Goal: Task Accomplishment & Management: Manage account settings

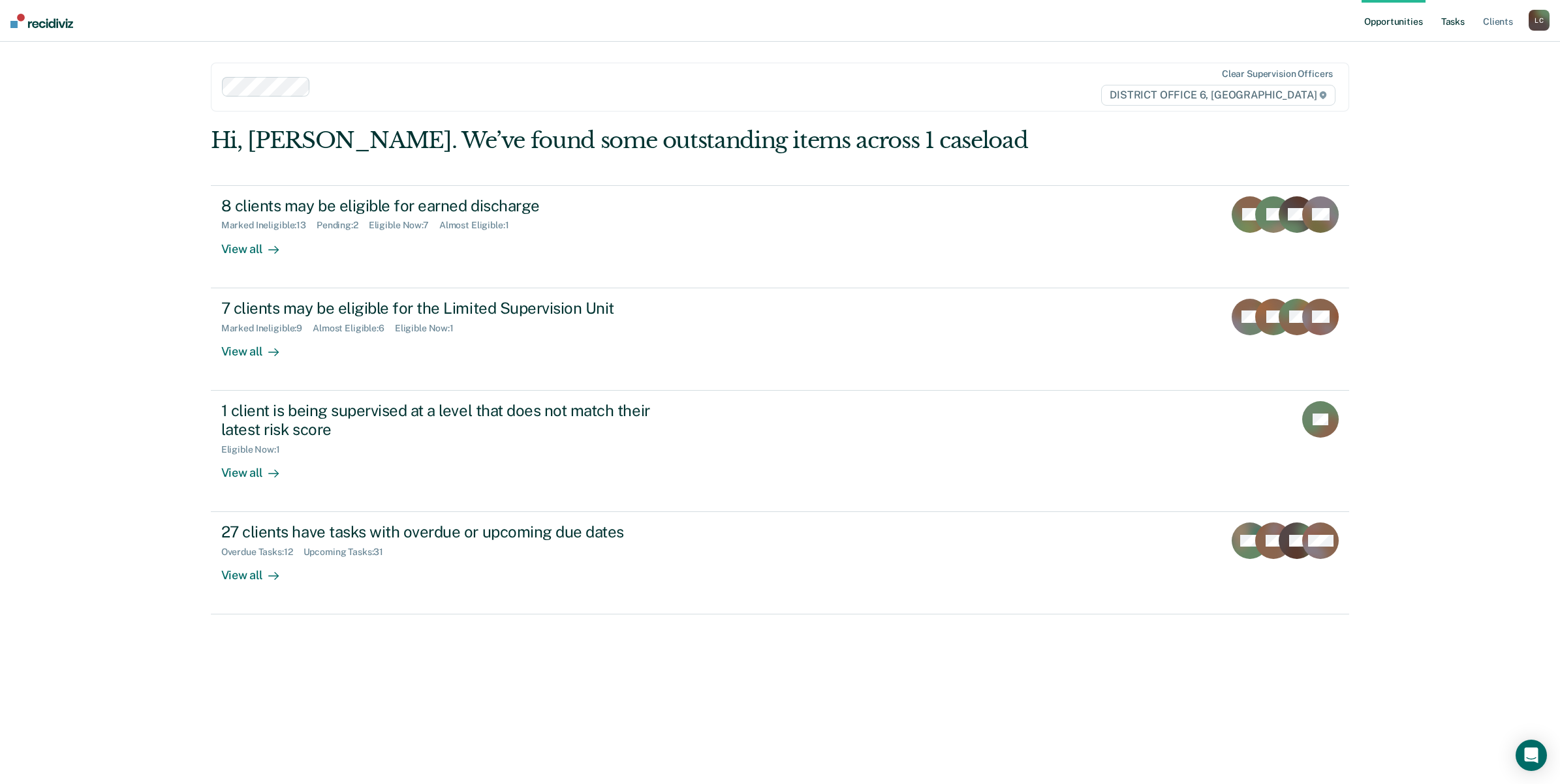
click at [1455, 20] on link "Tasks" at bounding box center [1453, 21] width 28 height 42
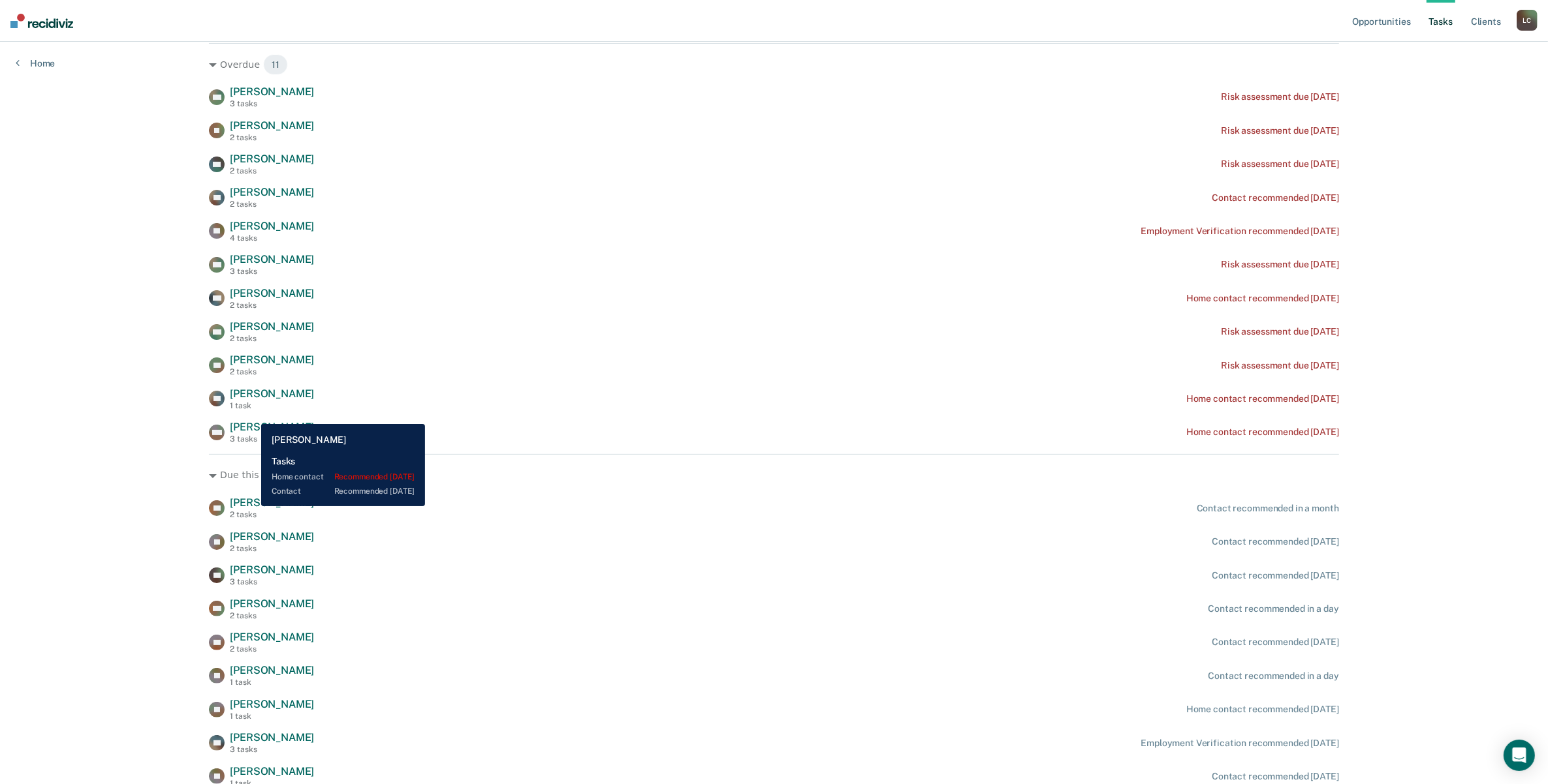
scroll to position [154, 0]
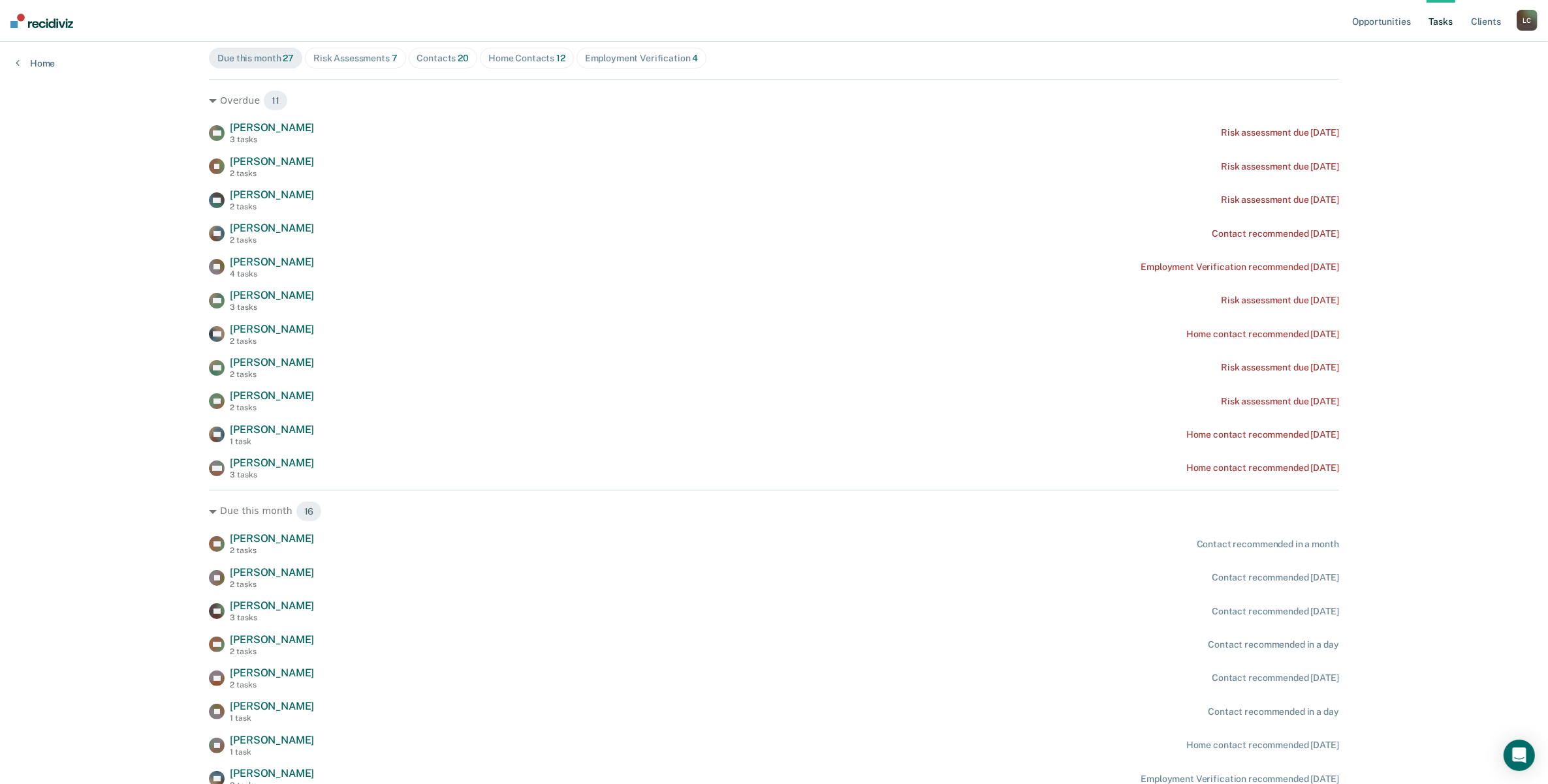
click at [545, 60] on div "Home Contacts 12" at bounding box center [526, 59] width 77 height 11
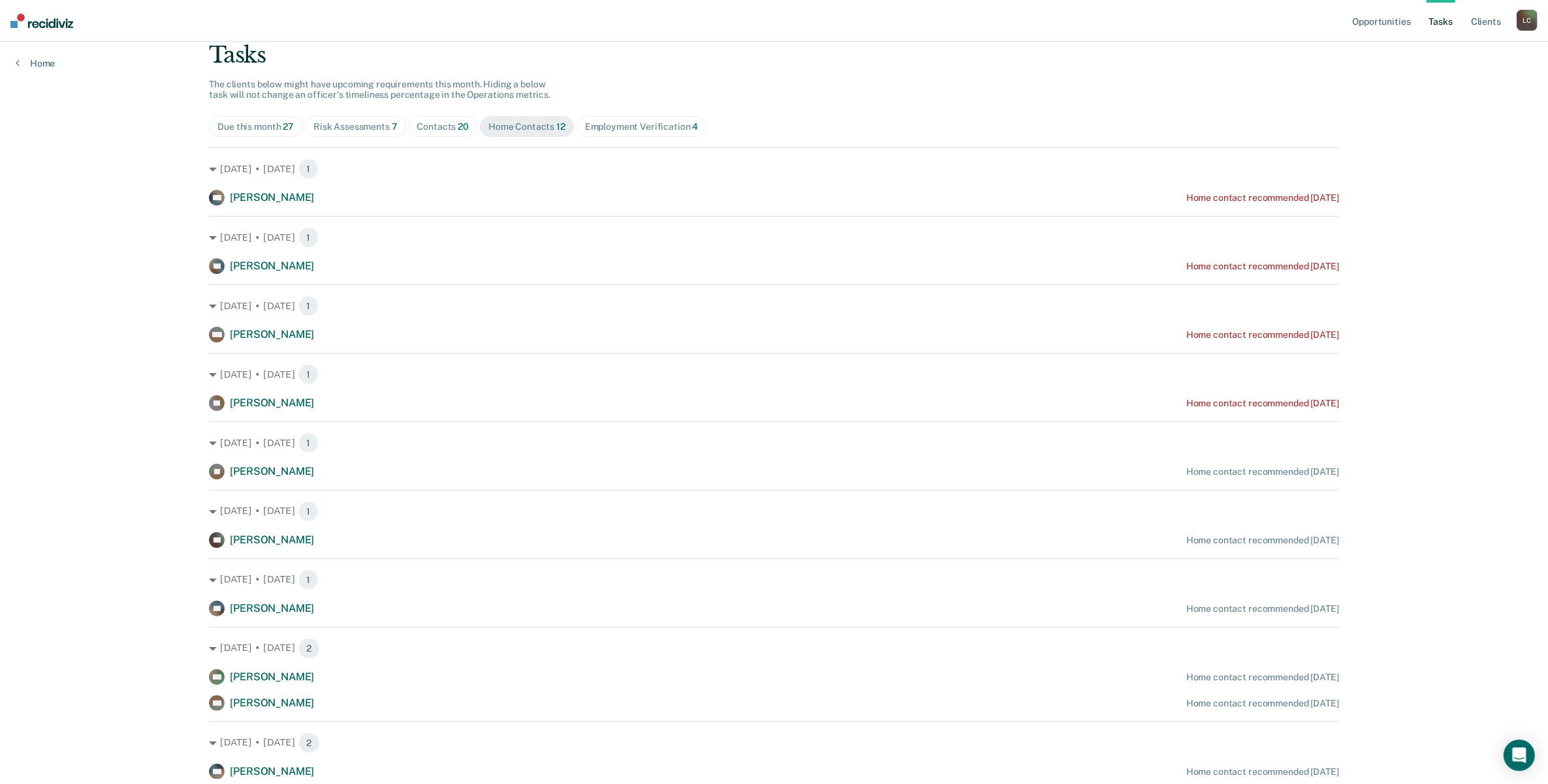
scroll to position [64, 0]
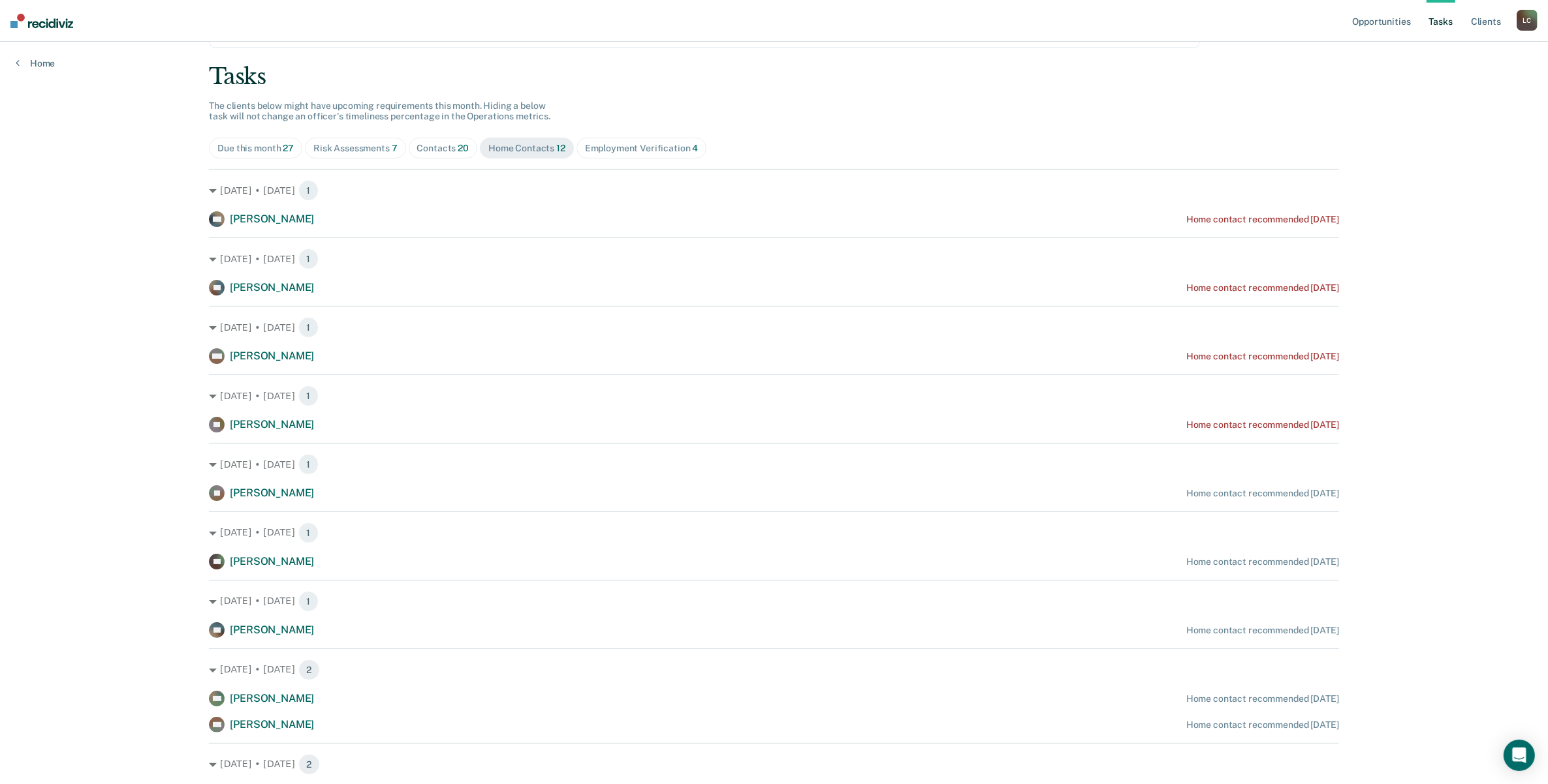
click at [615, 147] on div "Employment Verification 4" at bounding box center [642, 149] width 114 height 11
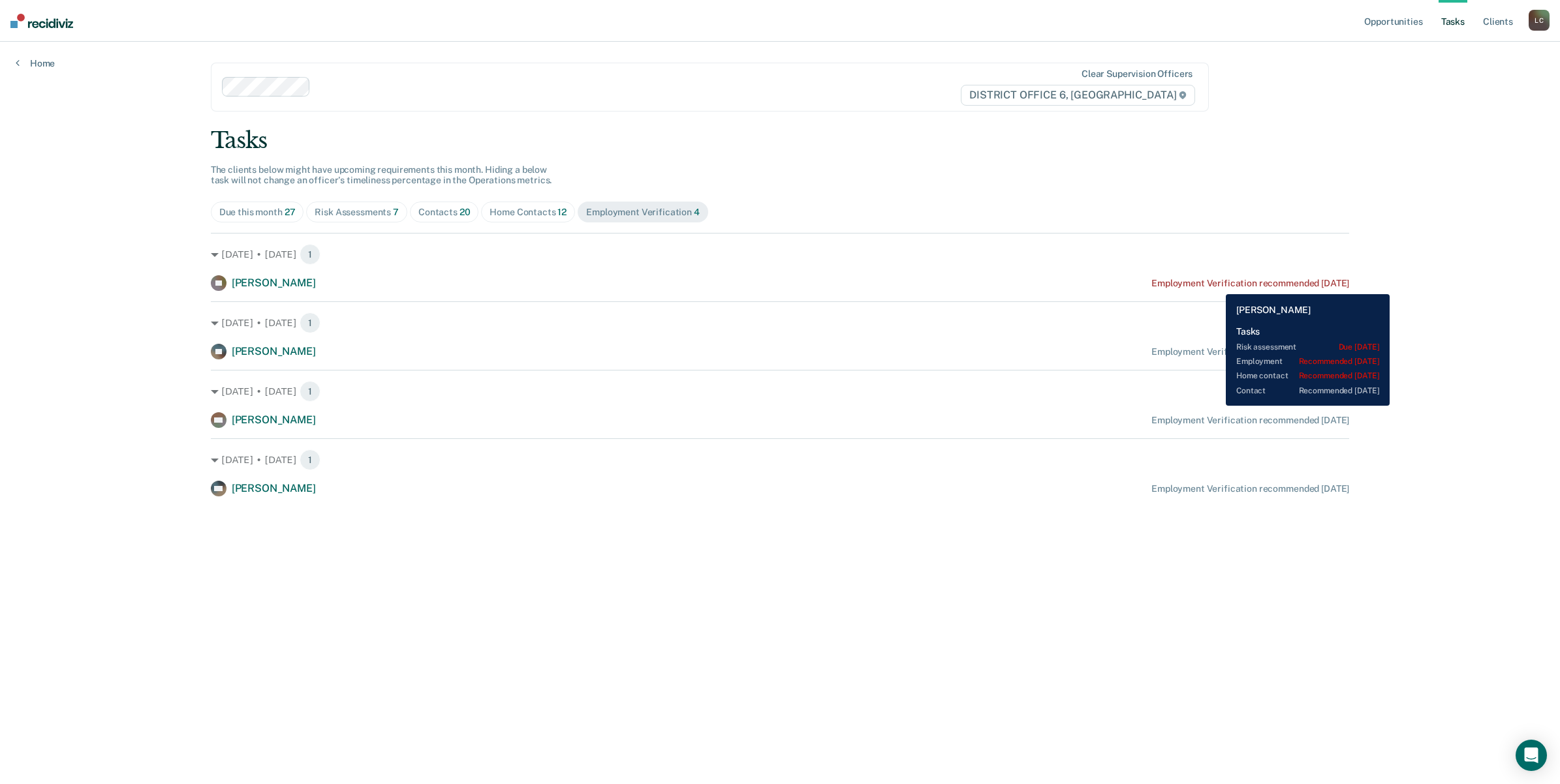
click at [1216, 285] on div "Employment Verification recommended [DATE]" at bounding box center [1250, 284] width 197 height 11
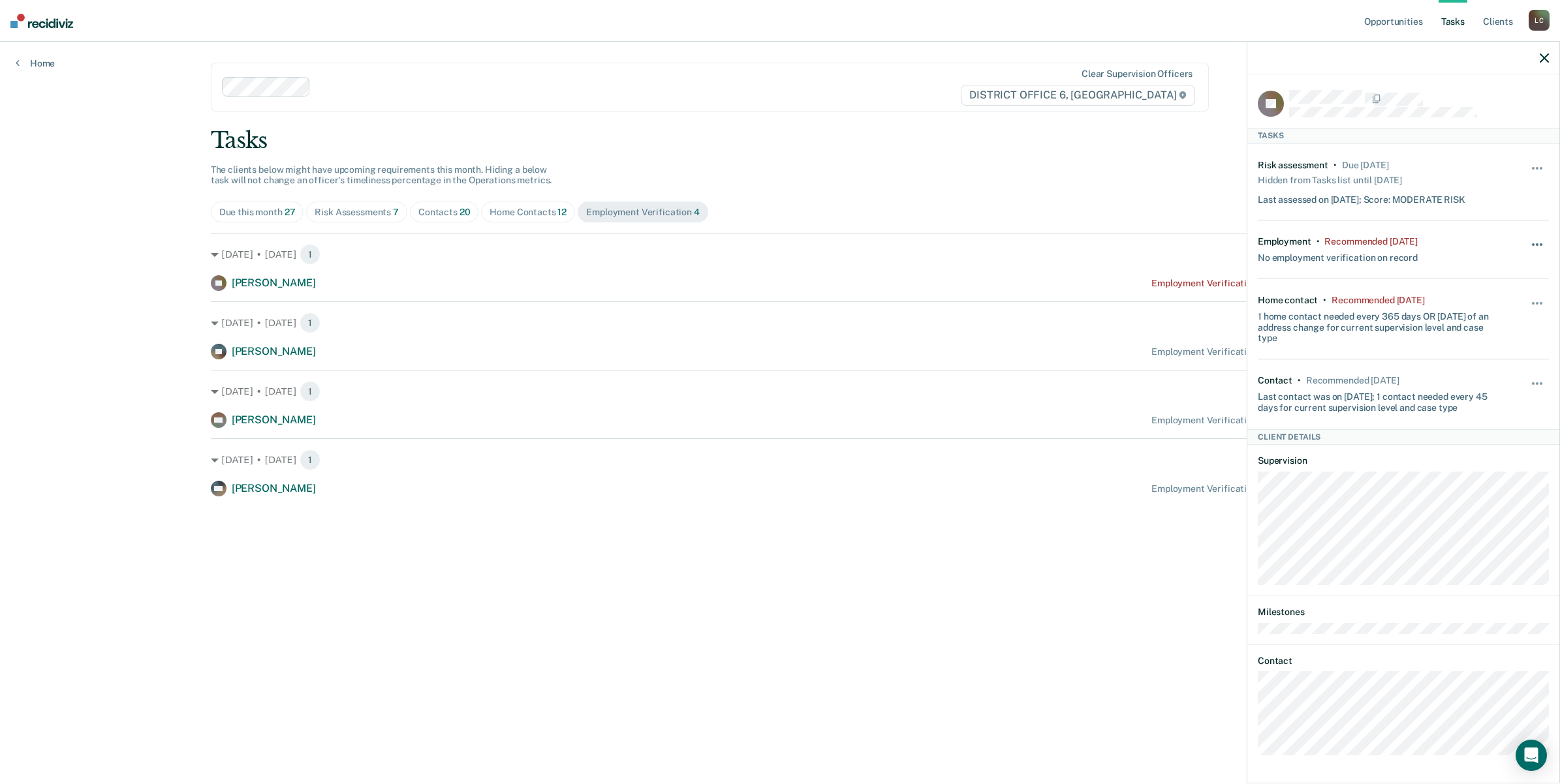
click at [1537, 243] on span "button" at bounding box center [1537, 244] width 3 height 3
click at [1491, 325] on button "30 days" at bounding box center [1501, 328] width 94 height 21
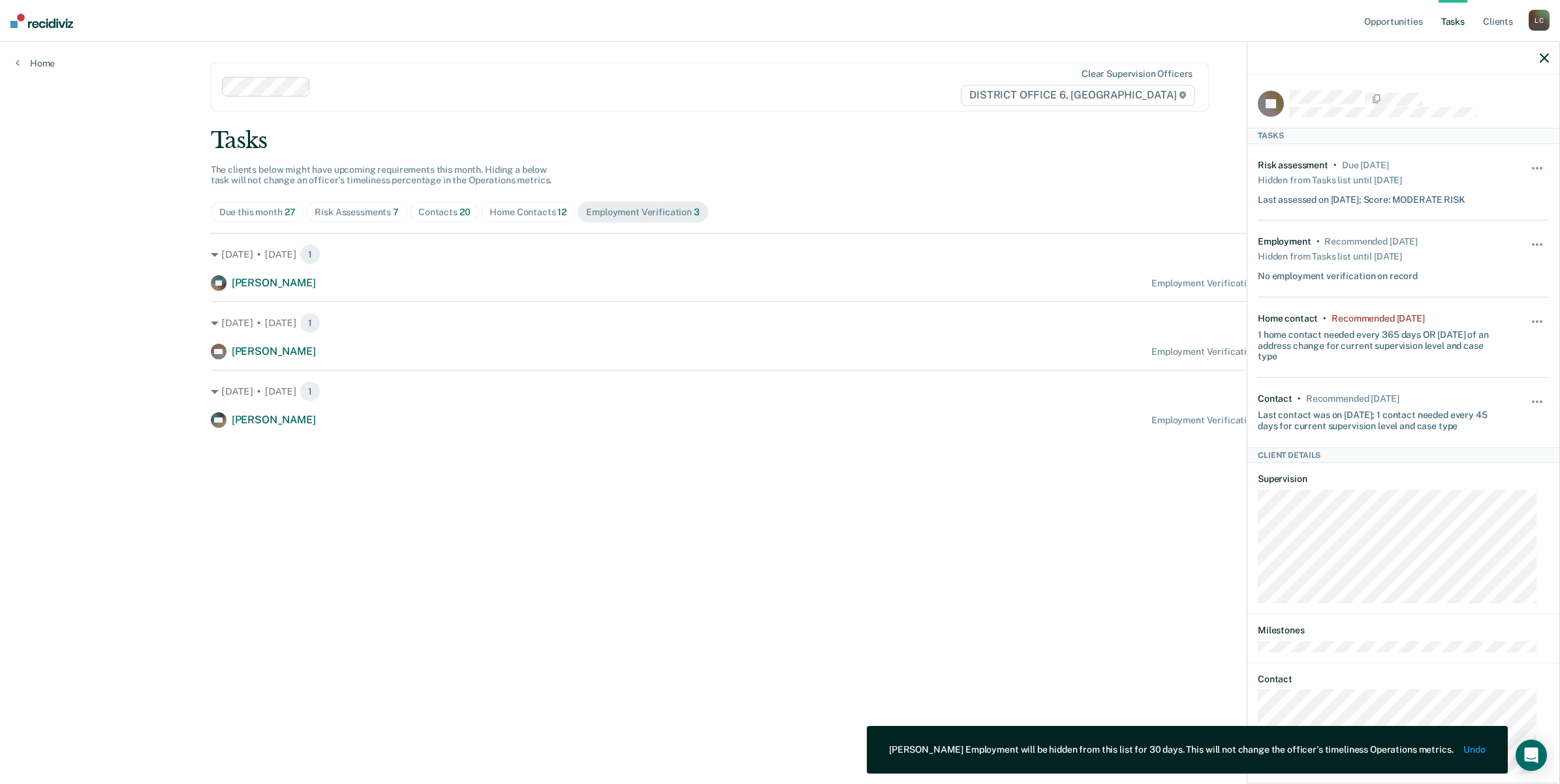
click at [1542, 61] on icon "button" at bounding box center [1545, 58] width 9 height 9
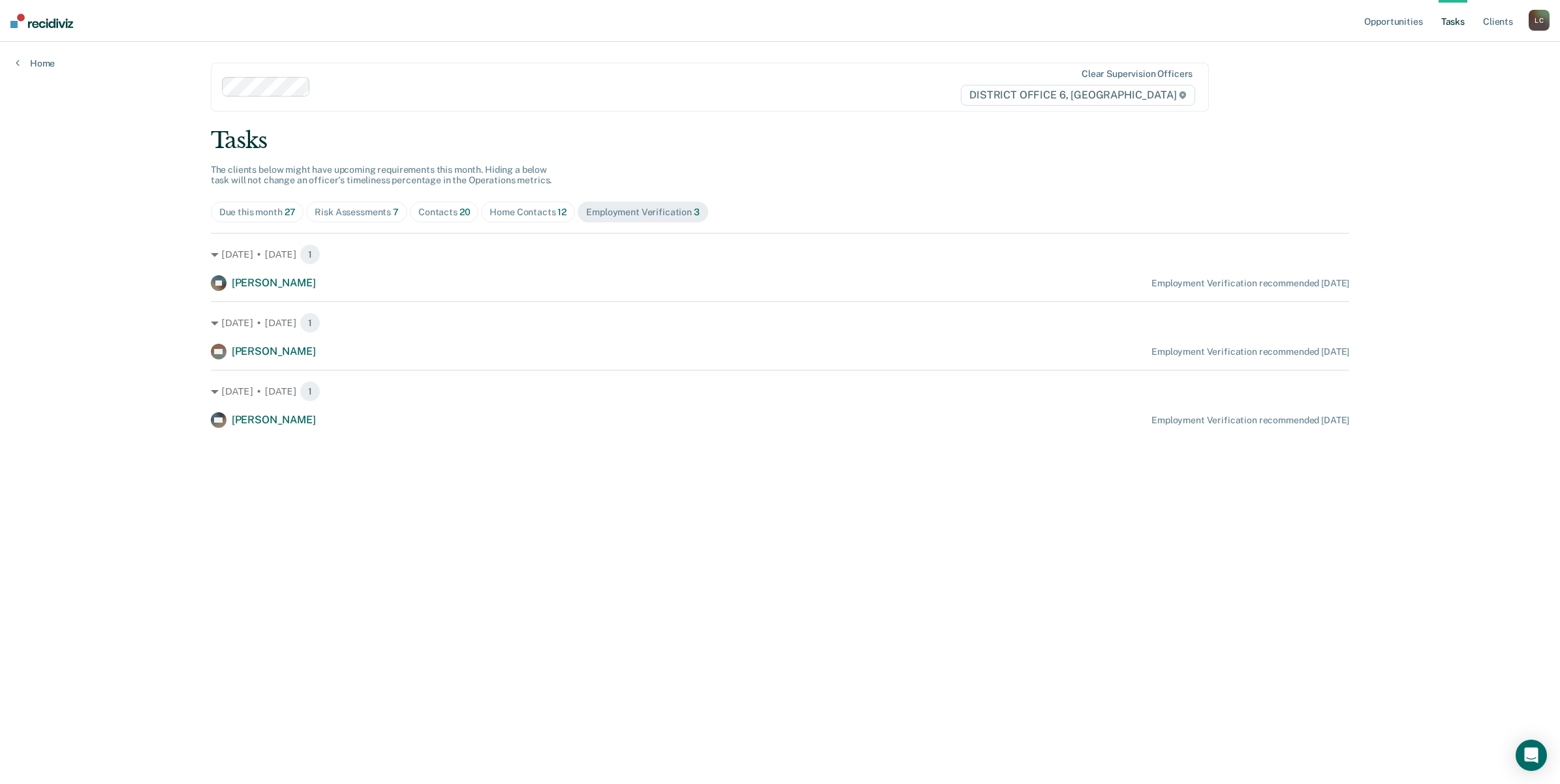
click at [249, 208] on div "Due this month 27" at bounding box center [257, 213] width 76 height 11
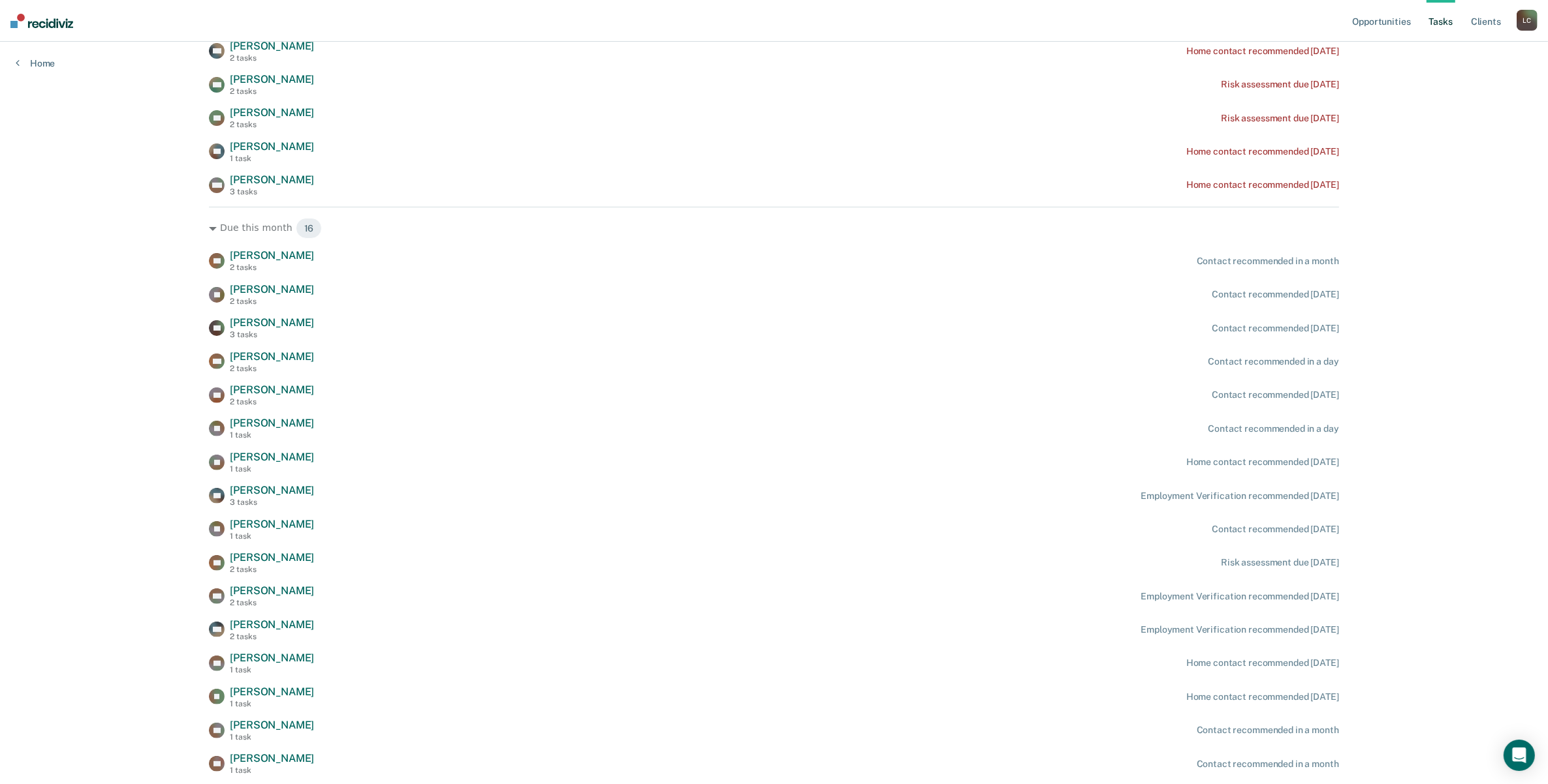
scroll to position [480, 0]
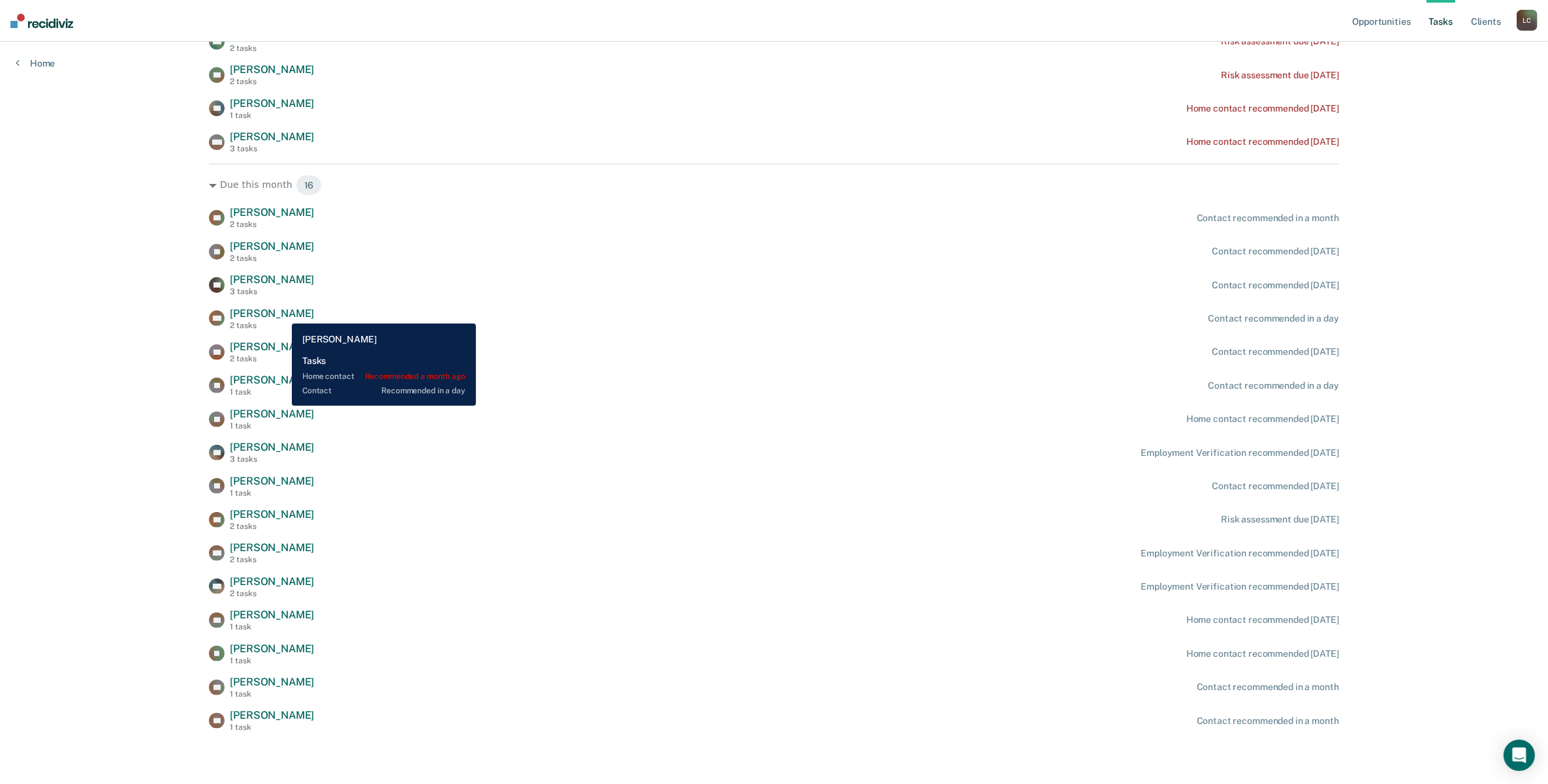
click at [282, 314] on span "[PERSON_NAME]" at bounding box center [272, 313] width 85 height 12
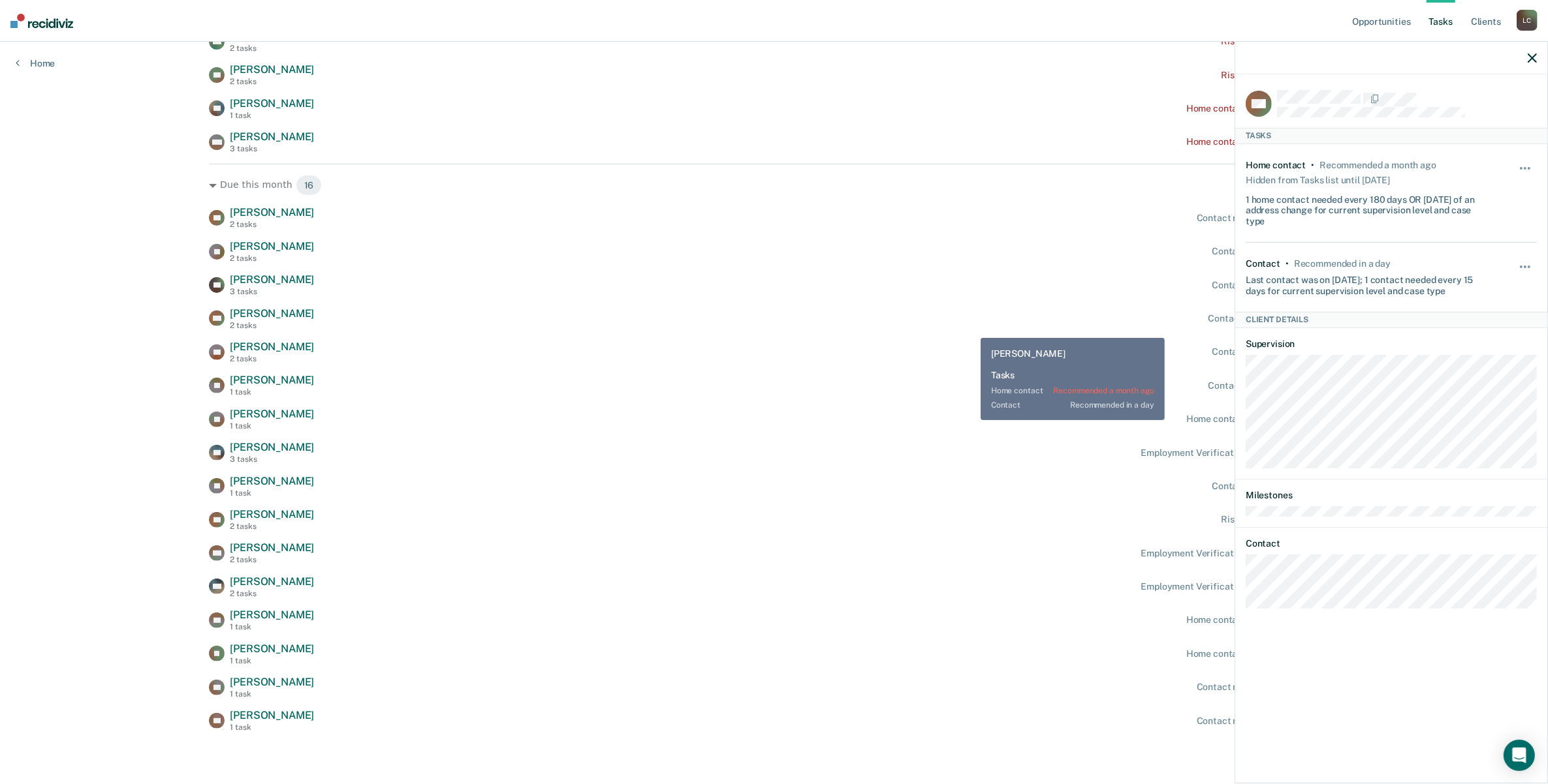
click at [934, 331] on div "DE [PERSON_NAME] 2 tasks Contact recommended in a month TL [PERSON_NAME] 2 task…" at bounding box center [773, 469] width 1129 height 526
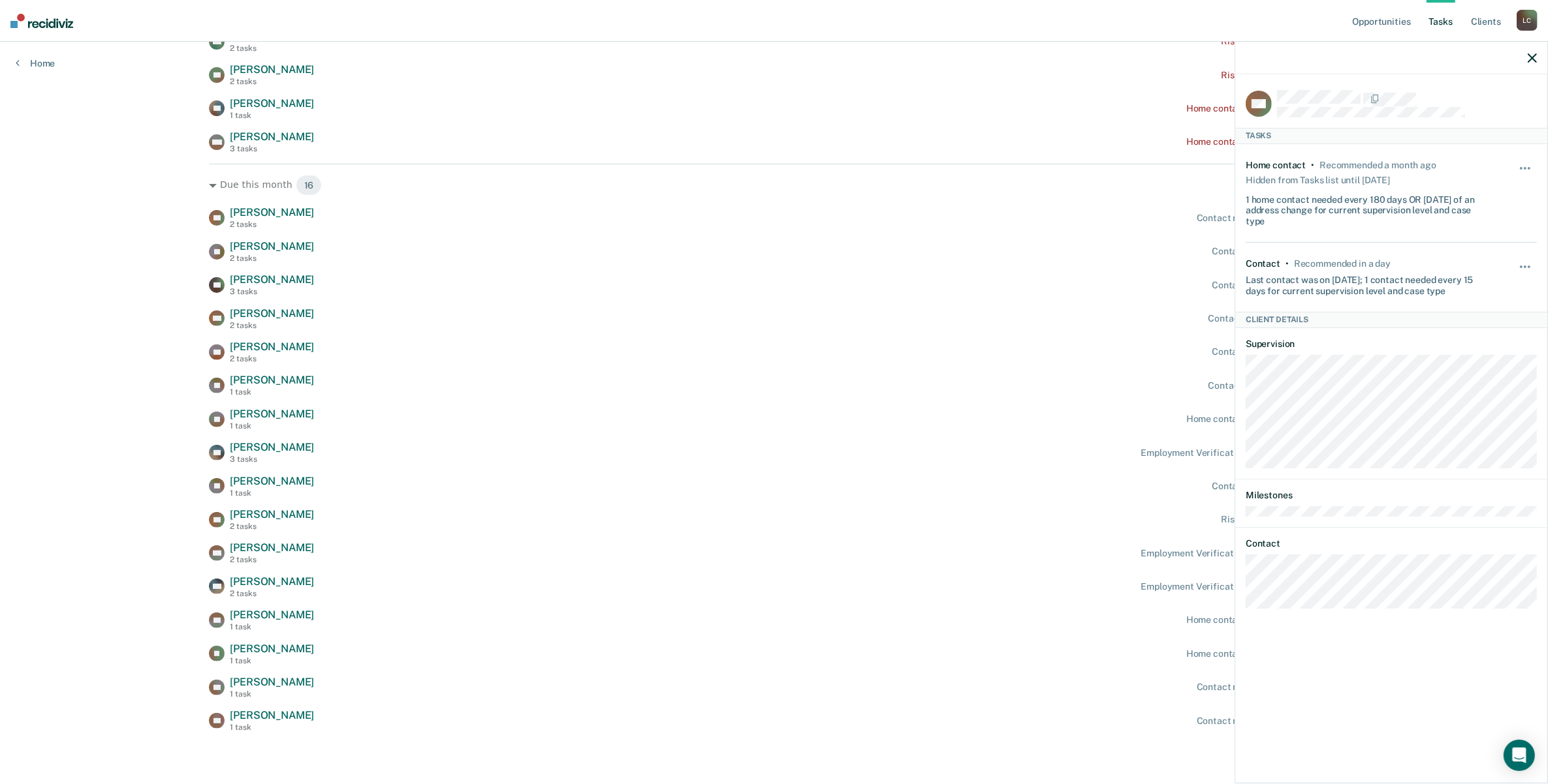
click at [1528, 60] on div at bounding box center [1391, 58] width 312 height 32
click at [1533, 57] on icon "button" at bounding box center [1533, 58] width 9 height 9
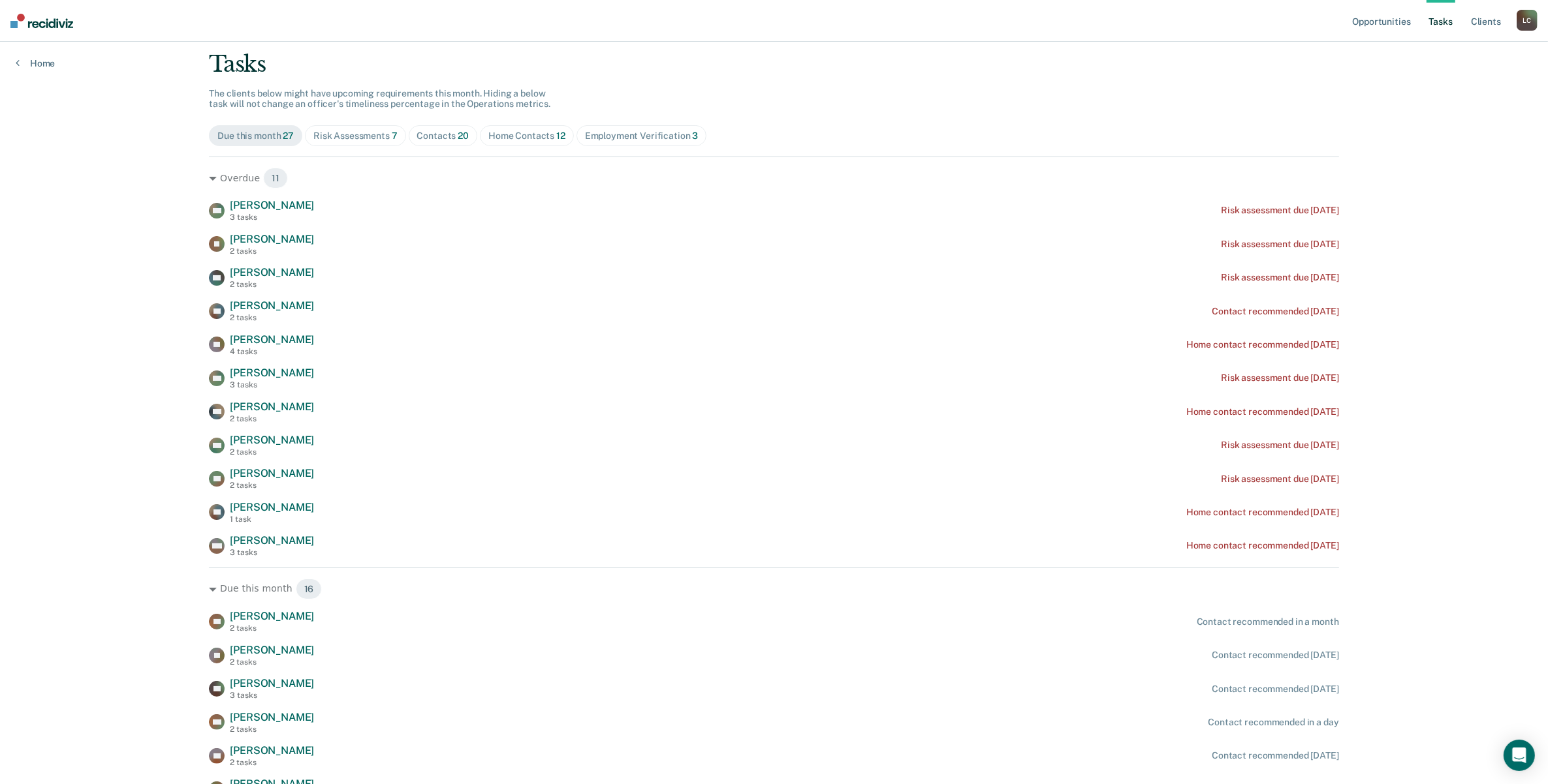
scroll to position [0, 0]
